Goal: Task Accomplishment & Management: Manage account settings

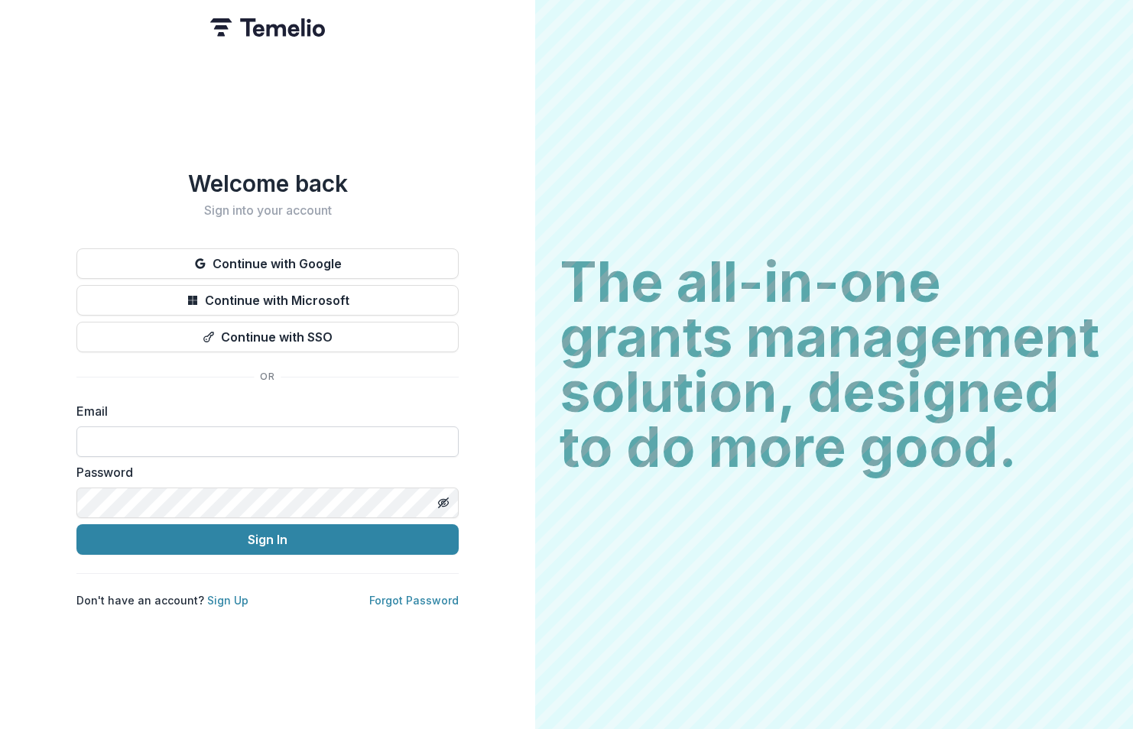
drag, startPoint x: 0, startPoint y: 0, endPoint x: 232, endPoint y: 434, distance: 492.0
click at [232, 434] on input at bounding box center [267, 441] width 382 height 31
type input "**********"
click at [76, 524] on button "Sign In" at bounding box center [267, 539] width 382 height 31
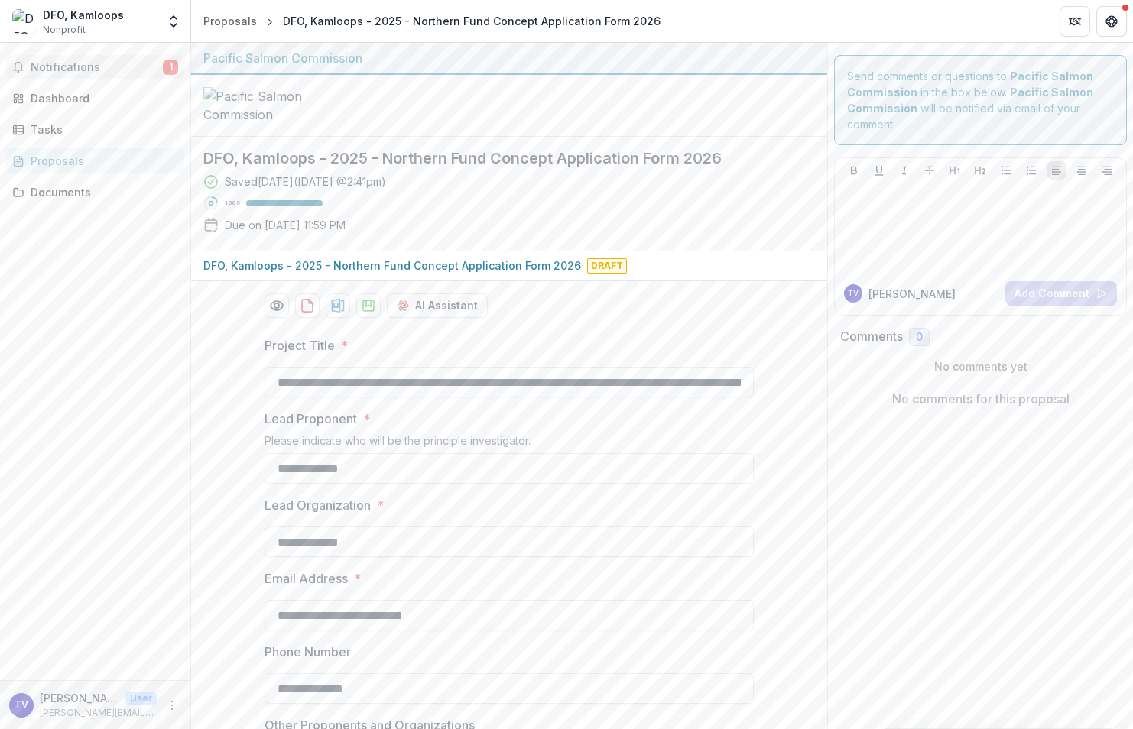
click at [62, 66] on span "Notifications" at bounding box center [97, 67] width 132 height 13
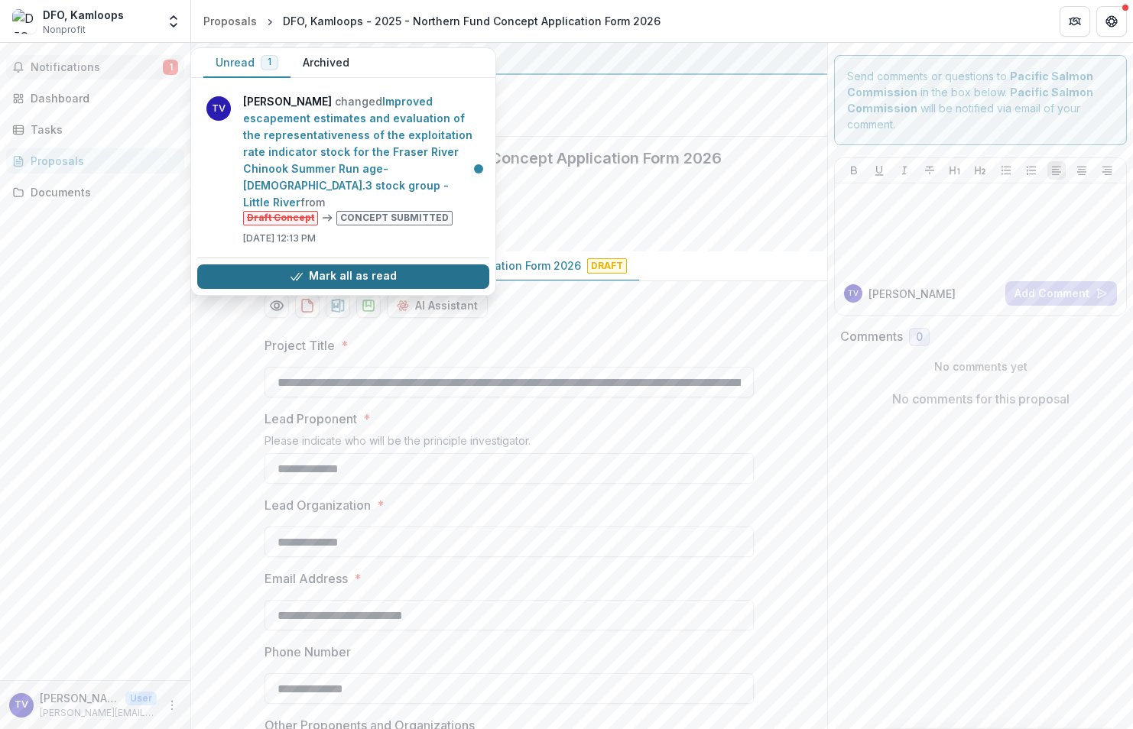
click at [239, 264] on button "Mark all as read" at bounding box center [343, 276] width 292 height 24
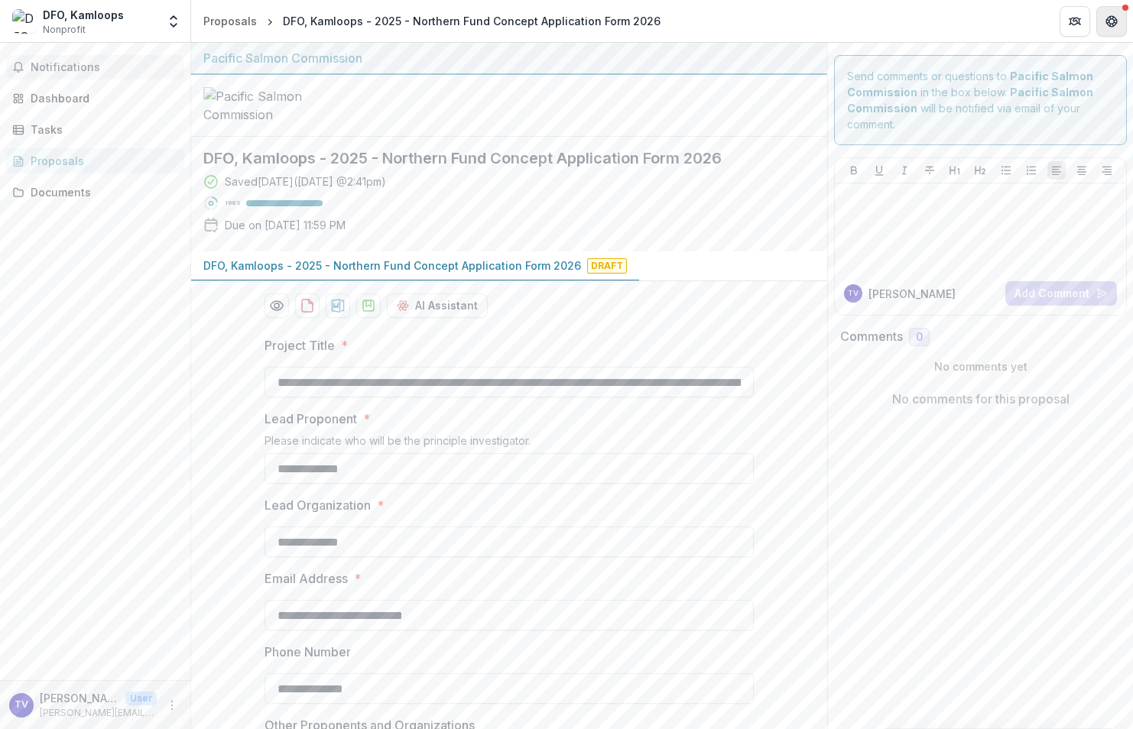
click at [1105, 21] on icon "Get Help" at bounding box center [1111, 21] width 12 height 12
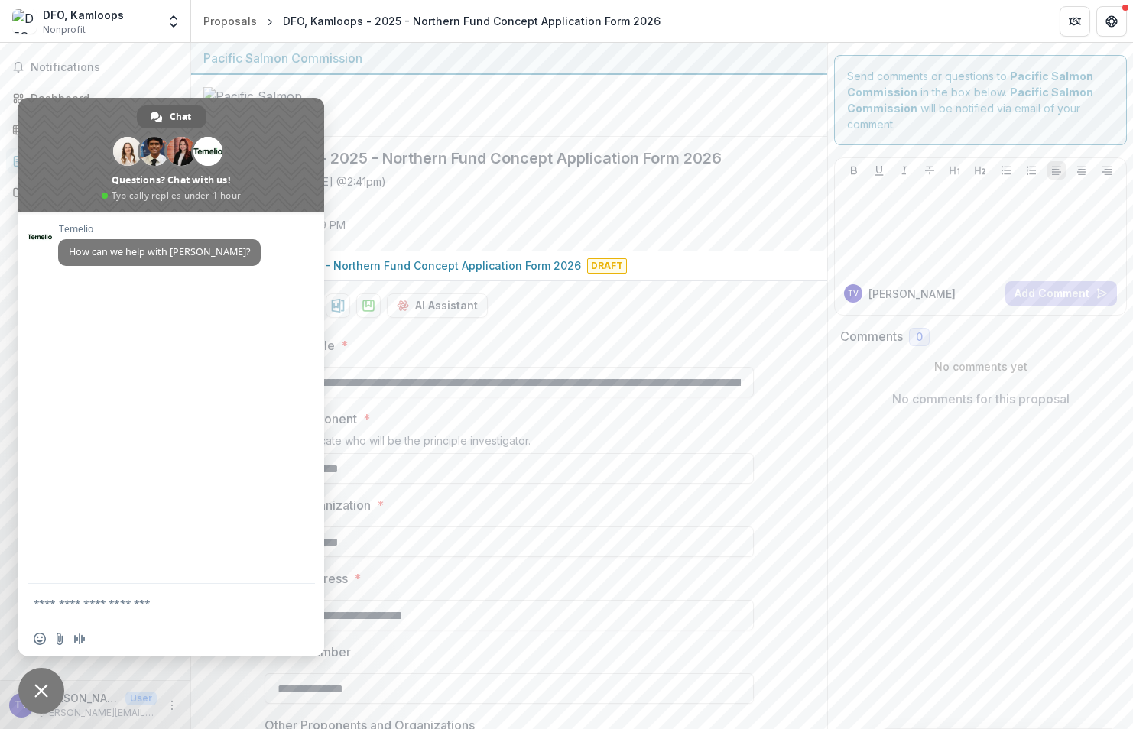
click at [37, 694] on span "Close chat" at bounding box center [41, 691] width 14 height 14
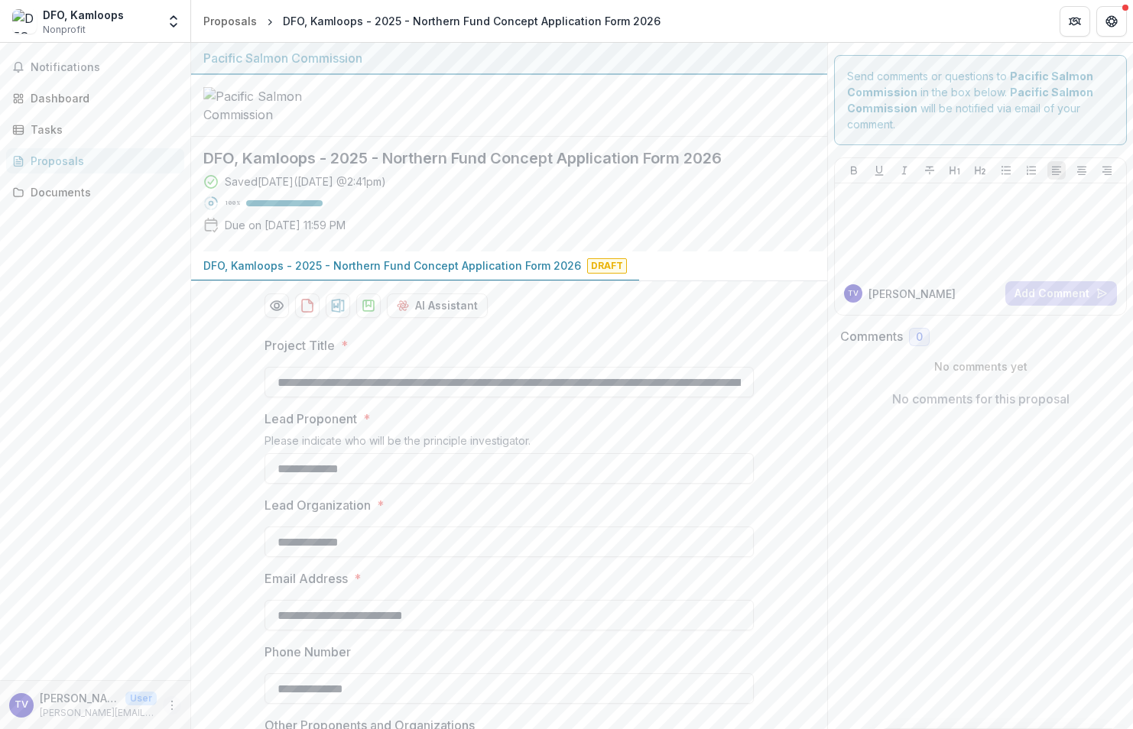
click at [173, 708] on icon "More" at bounding box center [172, 705] width 12 height 12
click at [225, 702] on button "Logout" at bounding box center [273, 698] width 164 height 25
